Goal: Find specific page/section: Find specific page/section

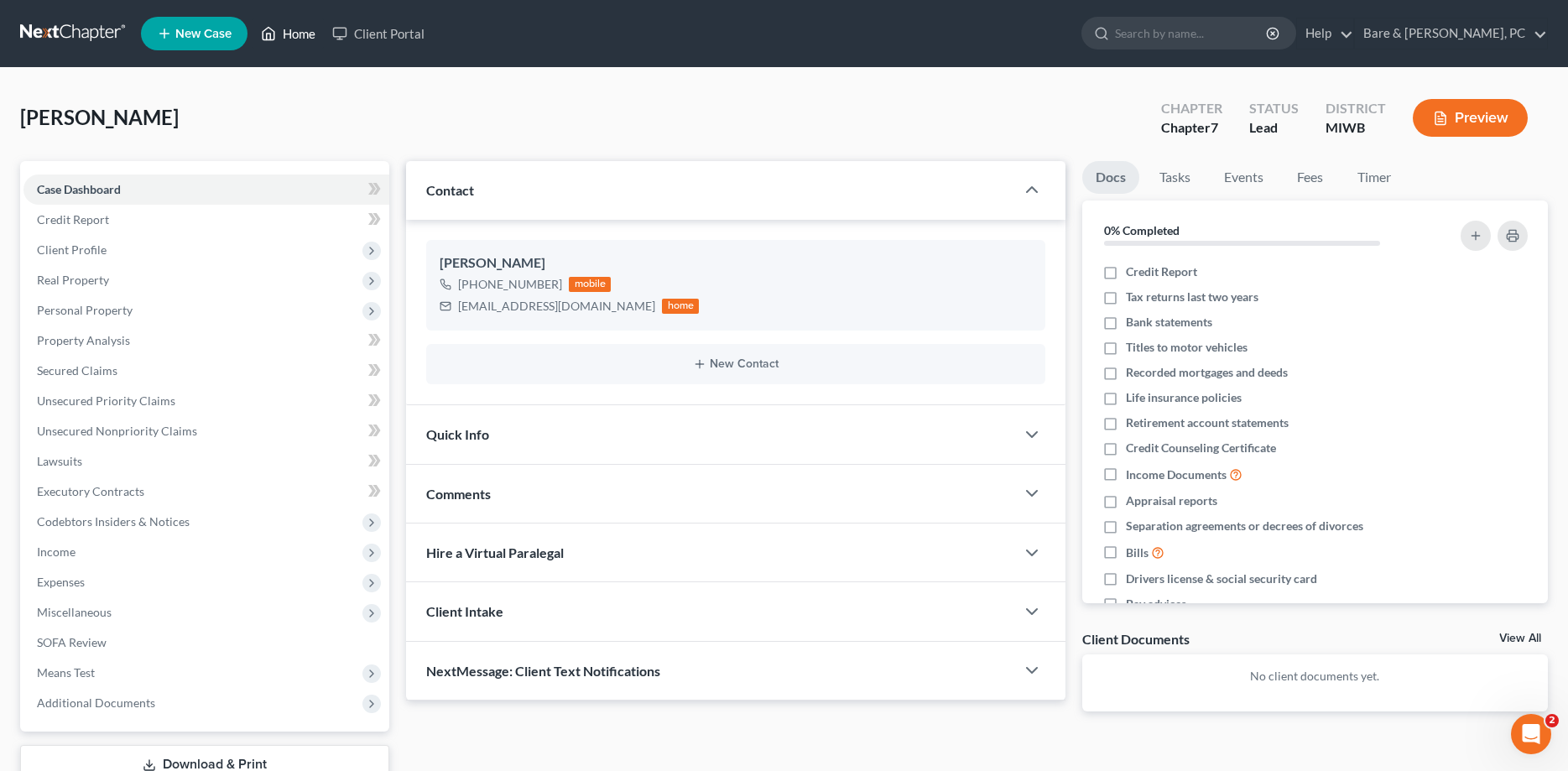
click at [300, 35] on link "Home" at bounding box center [289, 34] width 72 height 30
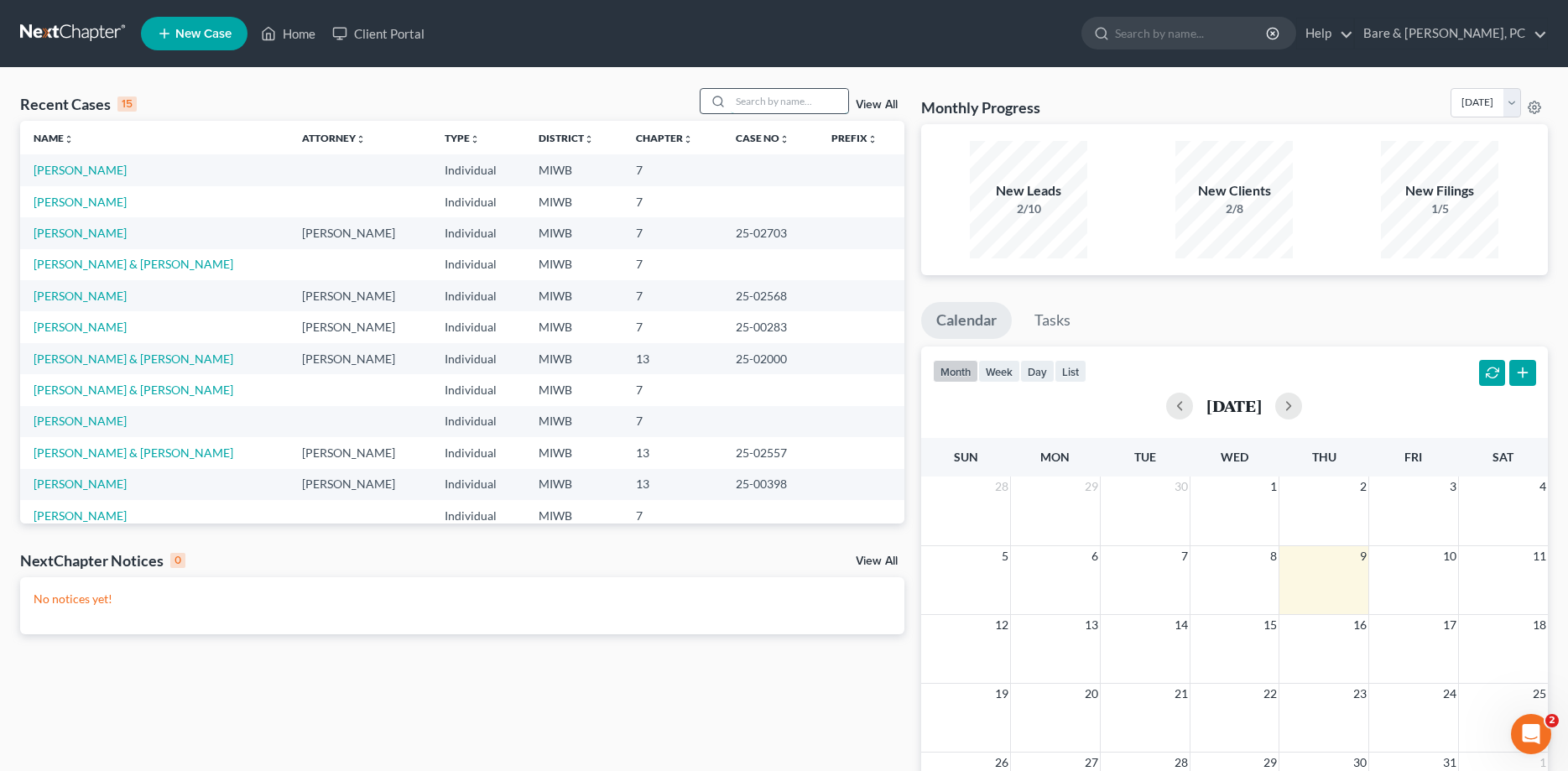
click at [733, 101] on input "search" at bounding box center [789, 101] width 117 height 24
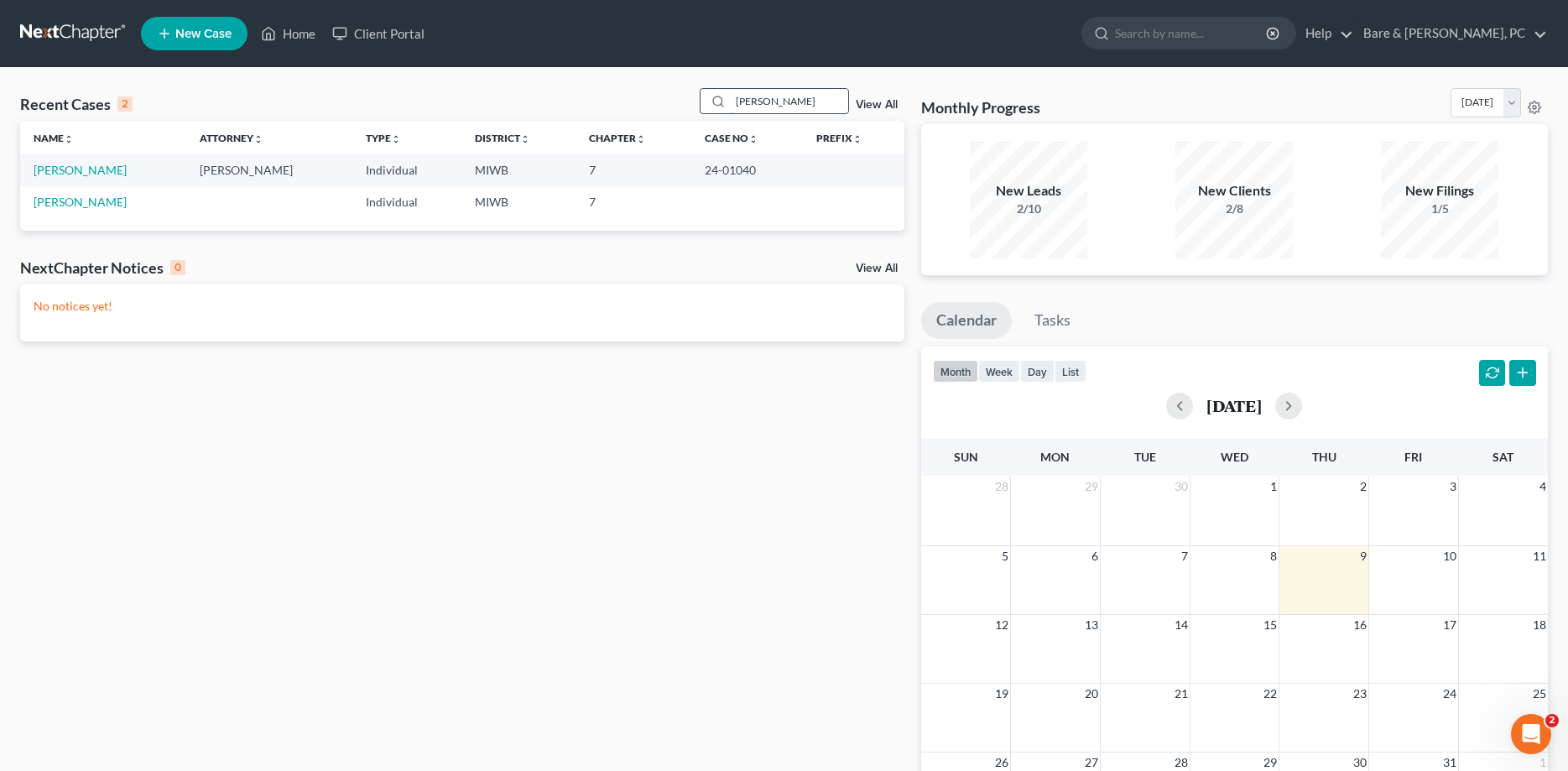
type input "[PERSON_NAME]"
click at [79, 199] on link "[PERSON_NAME]" at bounding box center [81, 201] width 94 height 14
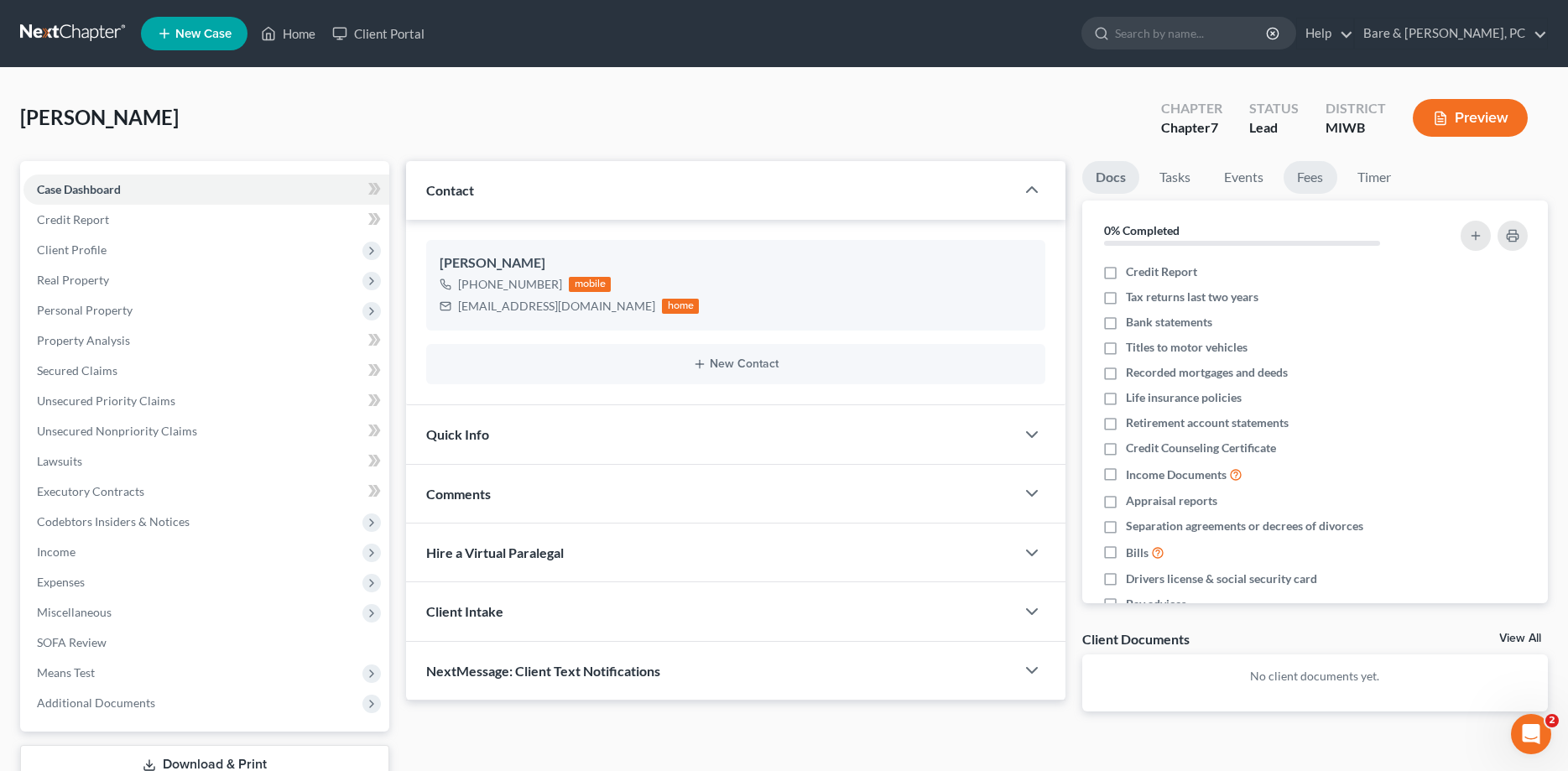
click at [1313, 174] on link "Fees" at bounding box center [1310, 177] width 54 height 33
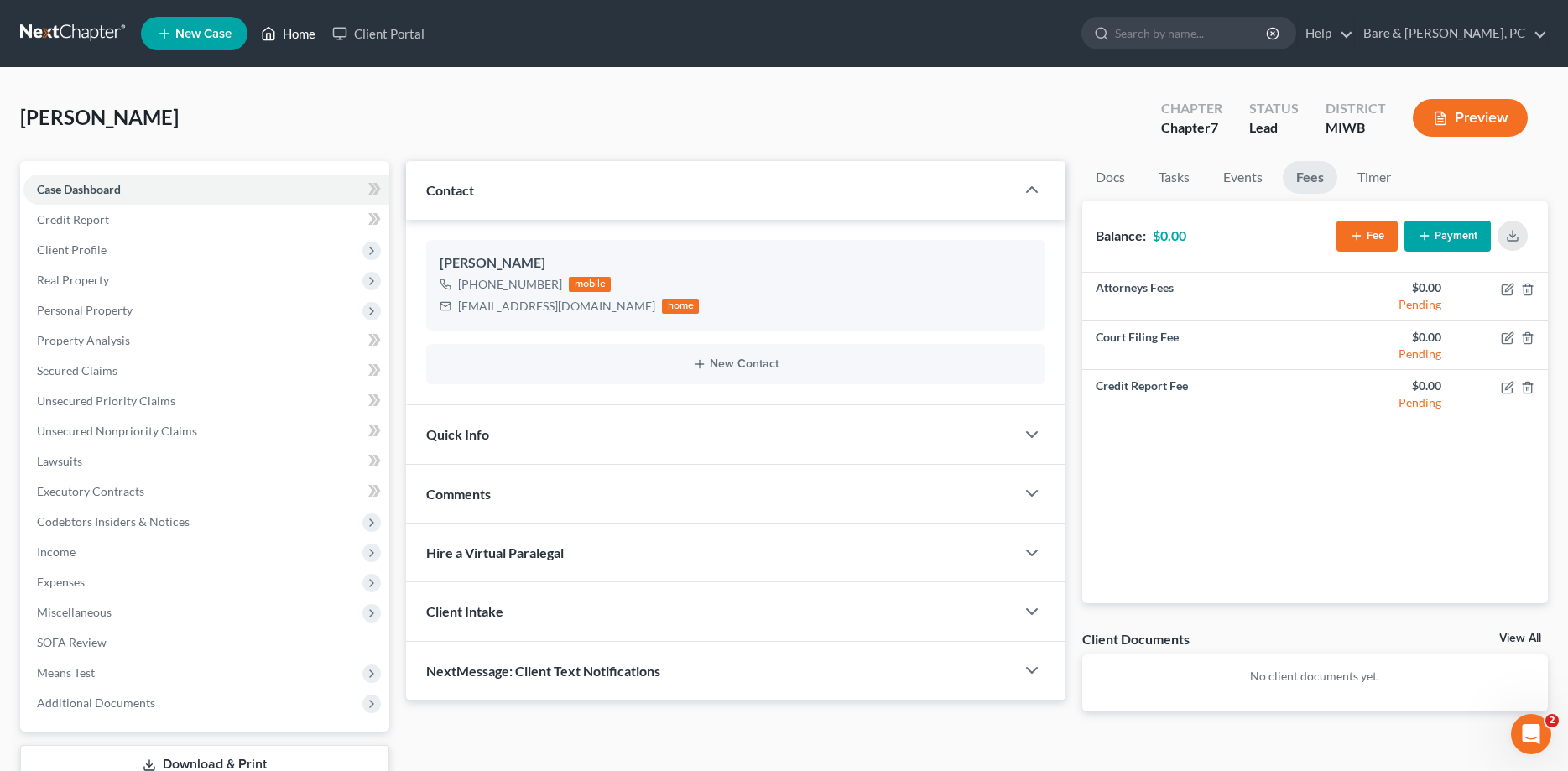
click at [304, 31] on link "Home" at bounding box center [289, 34] width 72 height 30
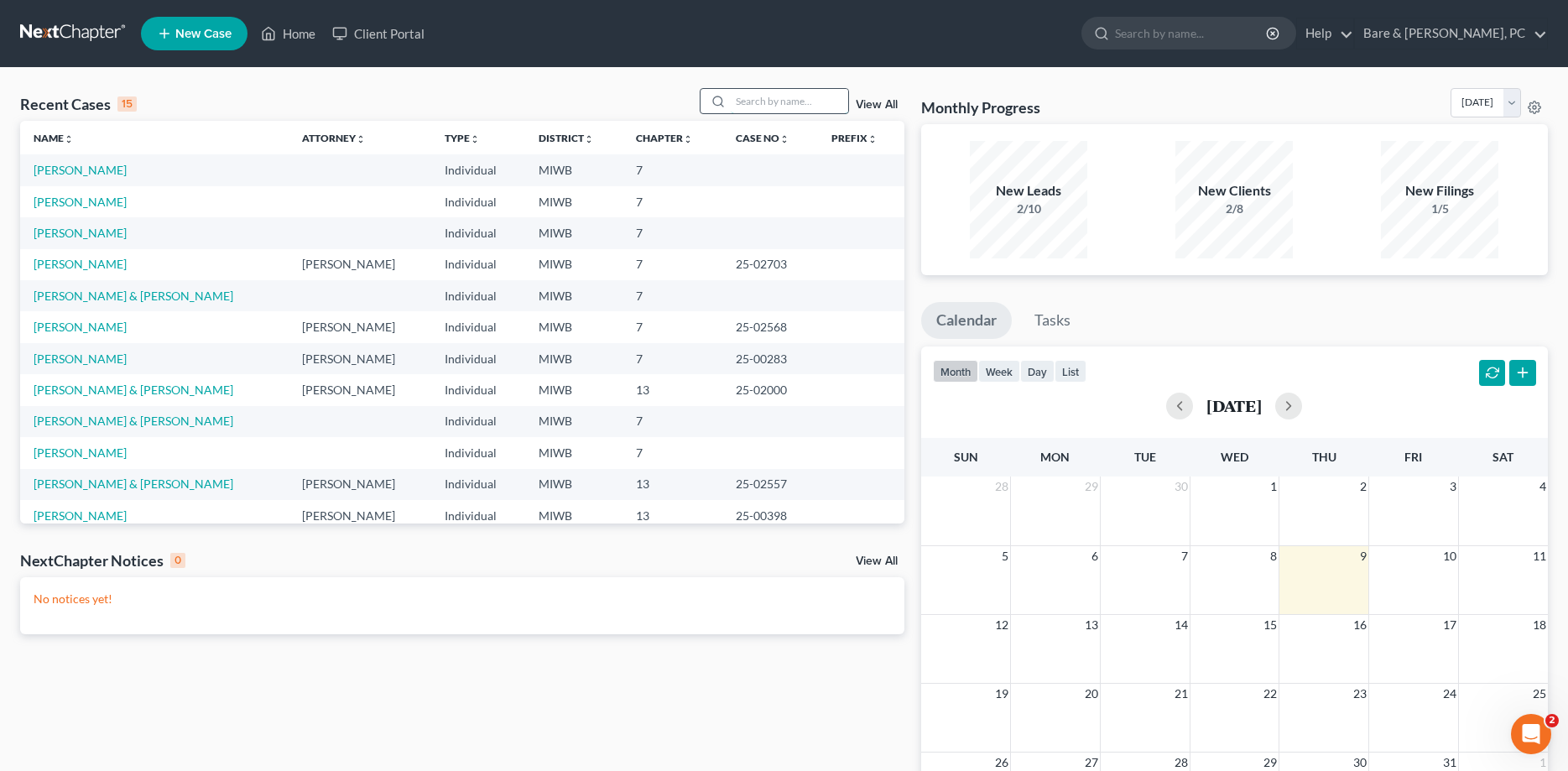
click at [731, 104] on input "search" at bounding box center [789, 101] width 117 height 24
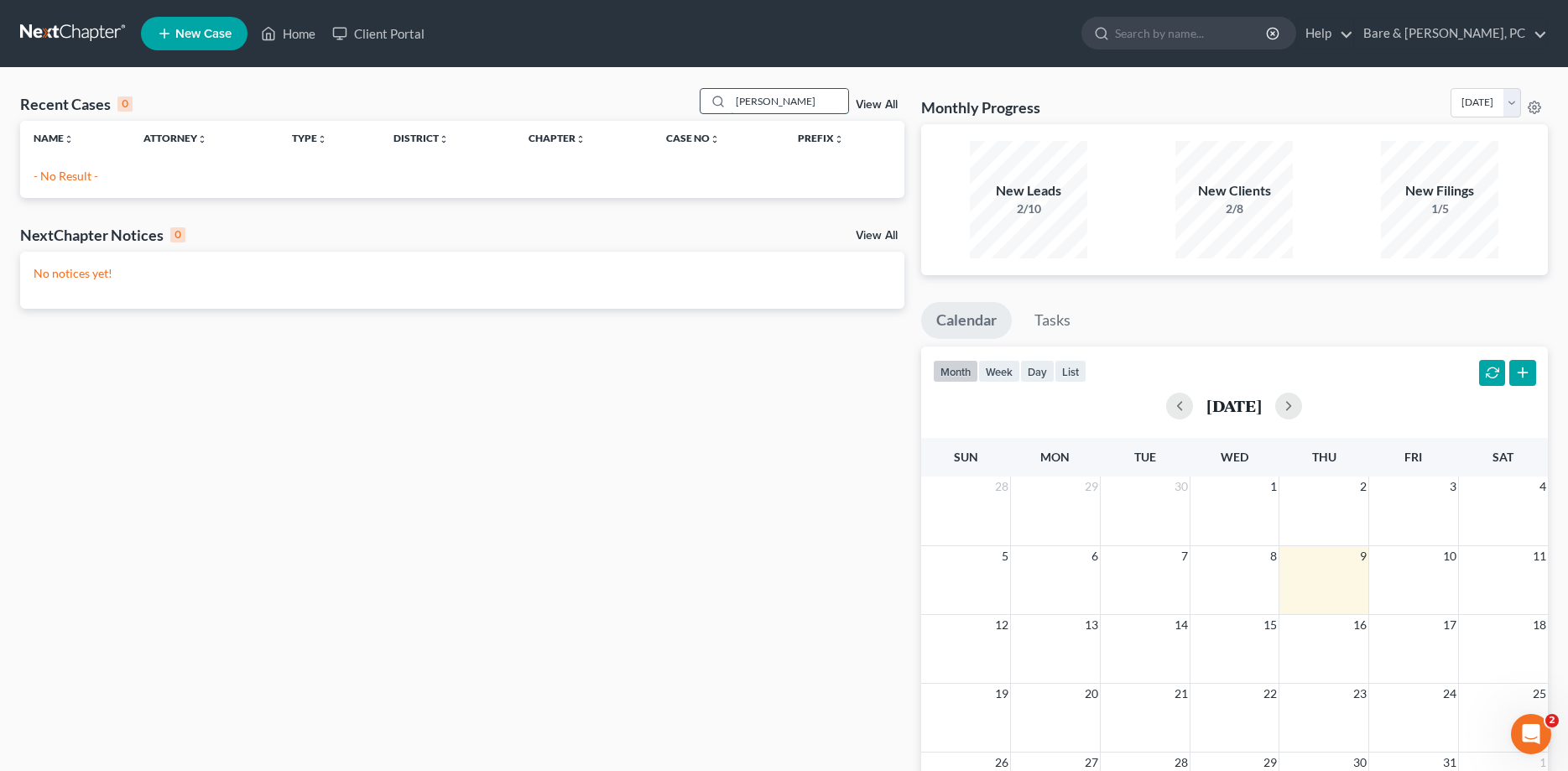
type input "[PERSON_NAME]"
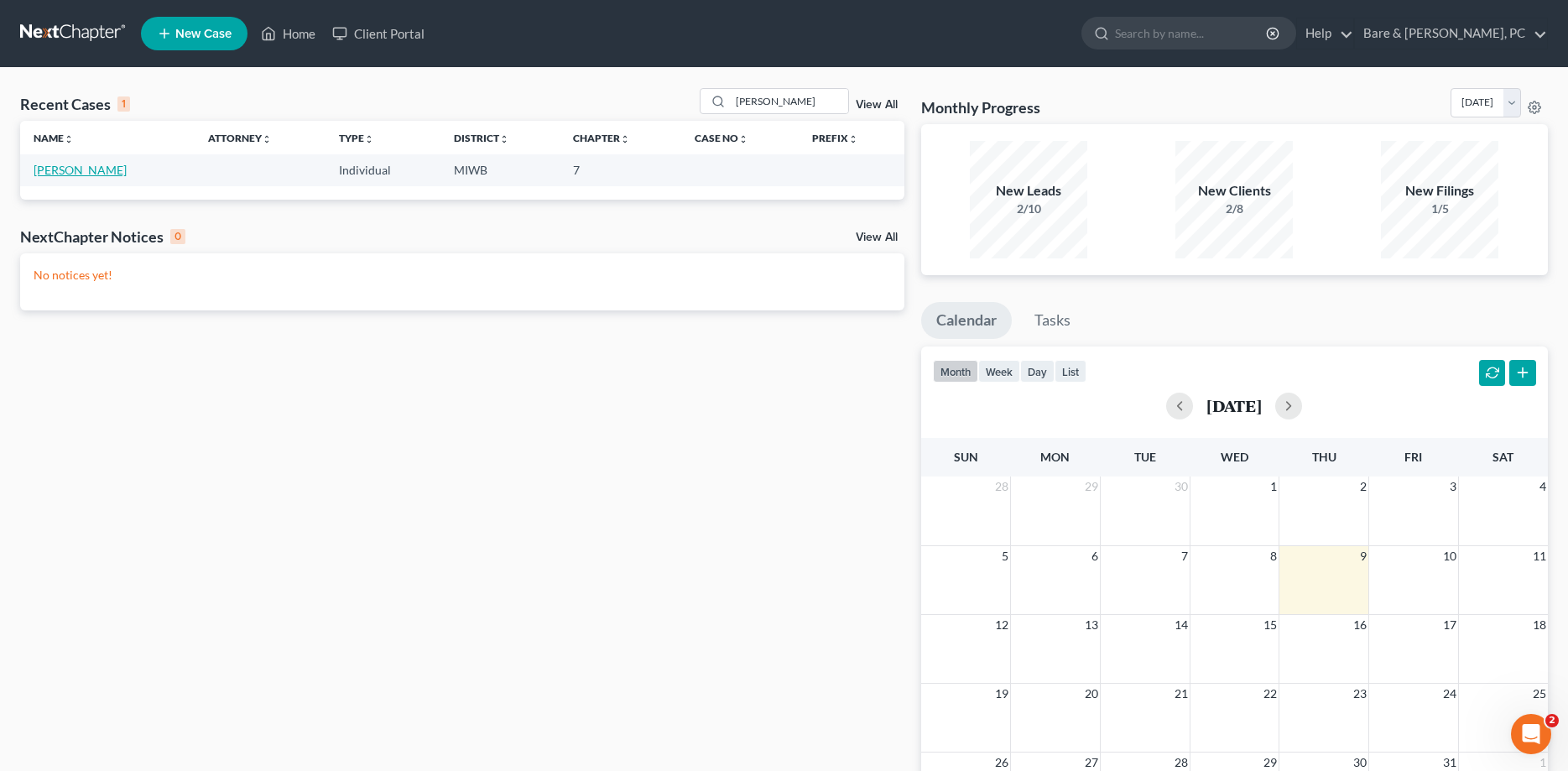
click at [56, 172] on link "[PERSON_NAME]" at bounding box center [81, 169] width 94 height 14
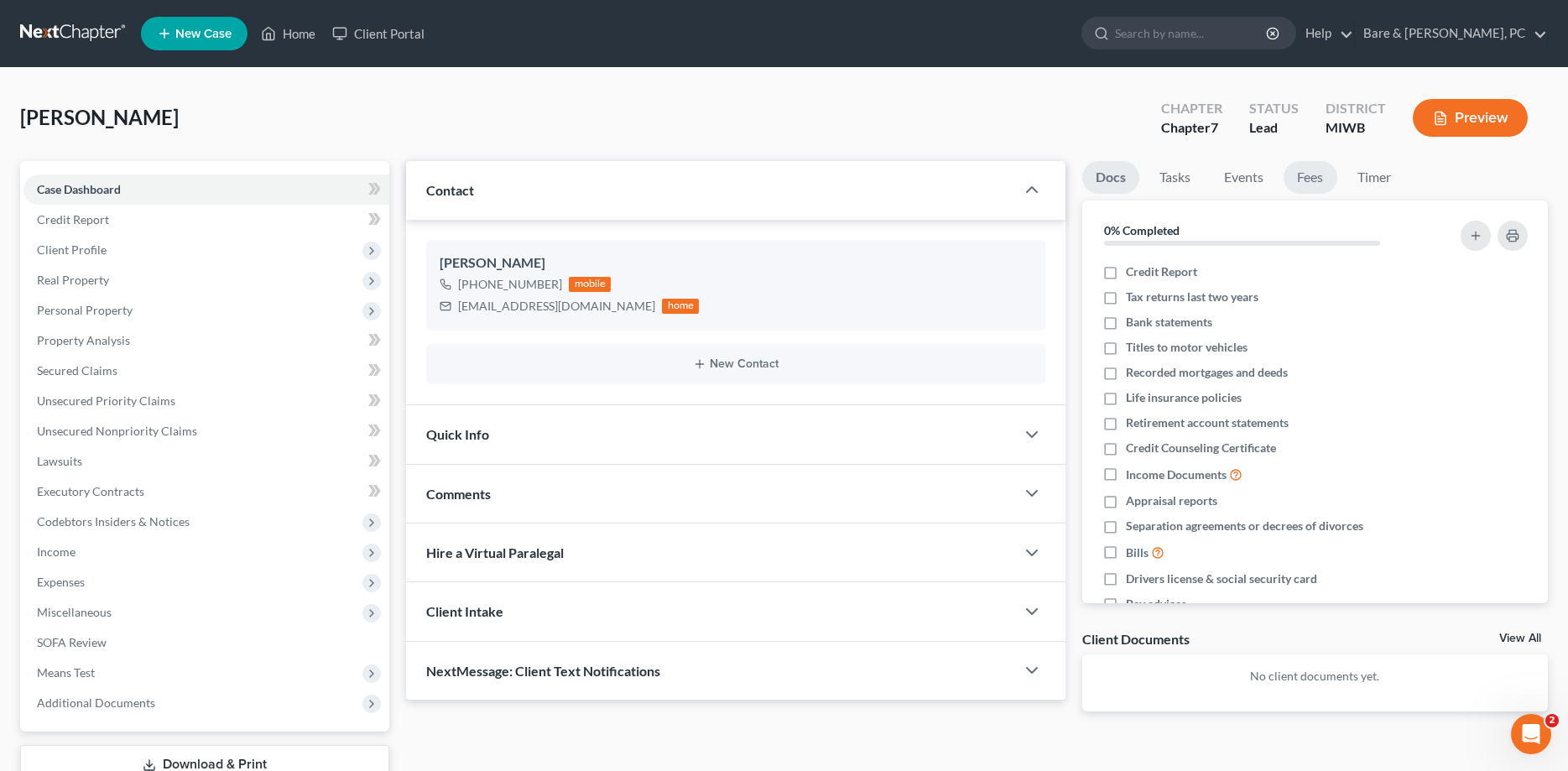
click at [1315, 176] on link "Fees" at bounding box center [1310, 177] width 54 height 33
